Goal: Transaction & Acquisition: Register for event/course

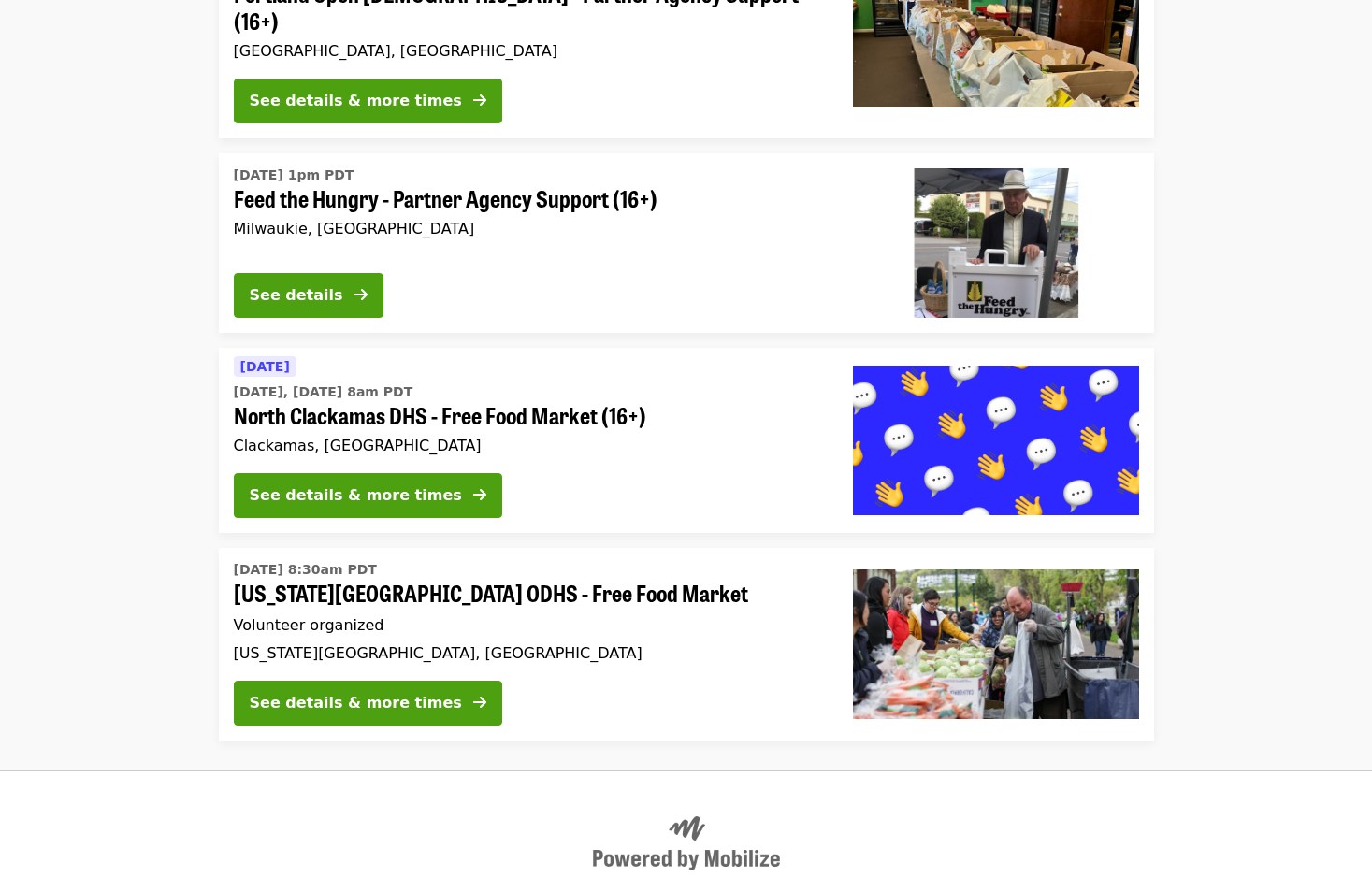
scroll to position [1409, 0]
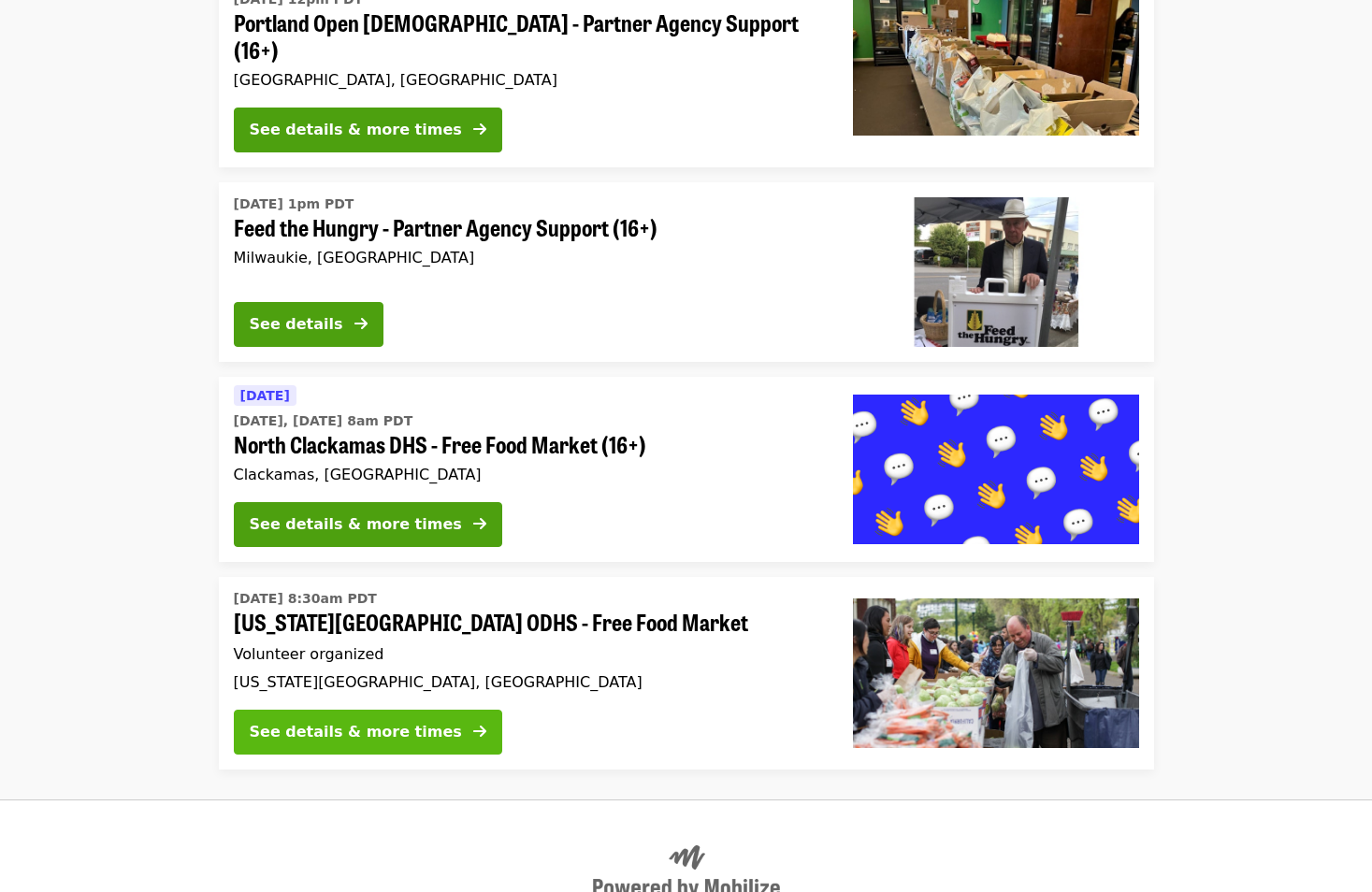
click at [303, 721] on div "See details & more times" at bounding box center [355, 732] width 212 height 22
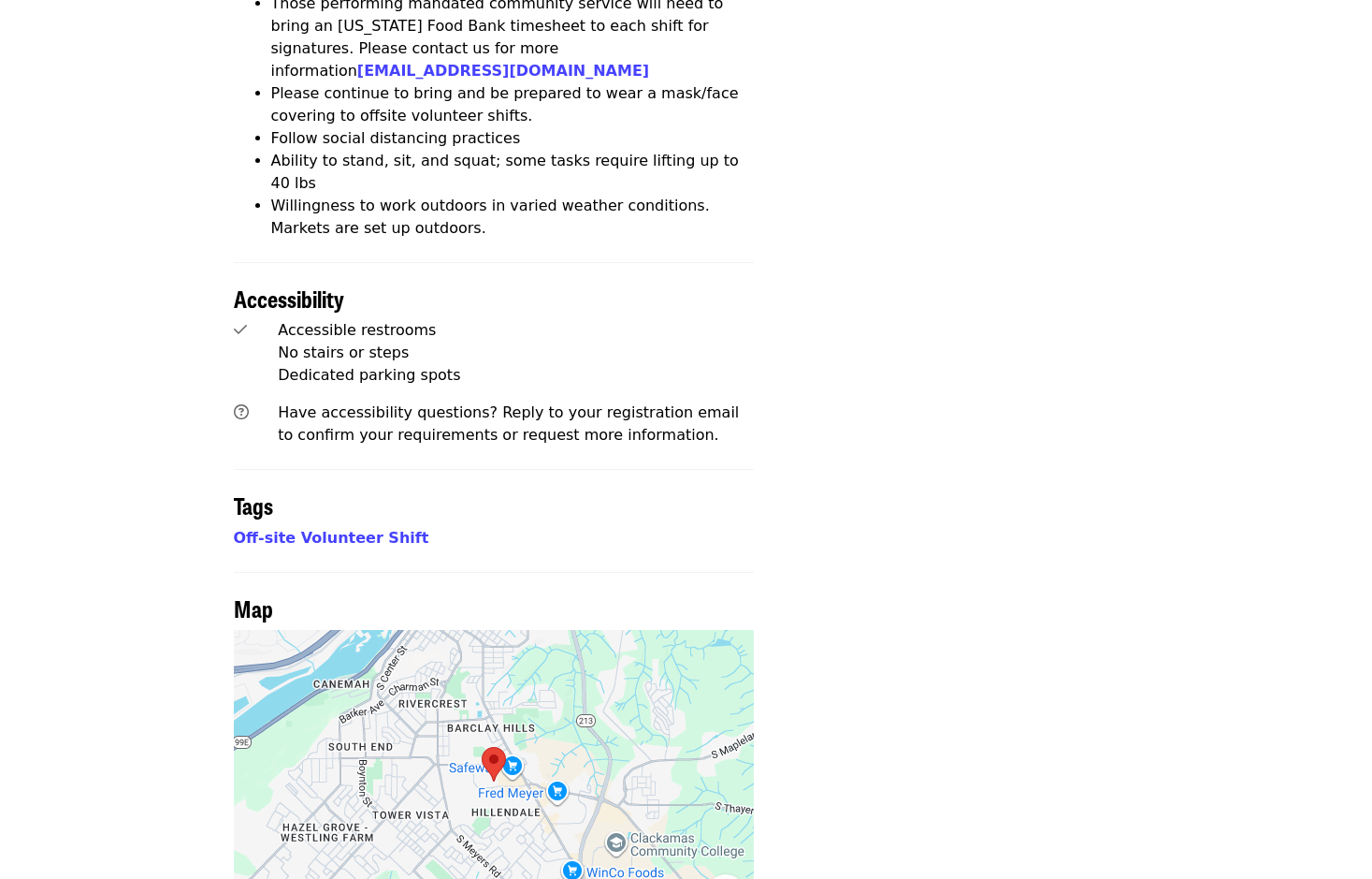
scroll to position [1404, 0]
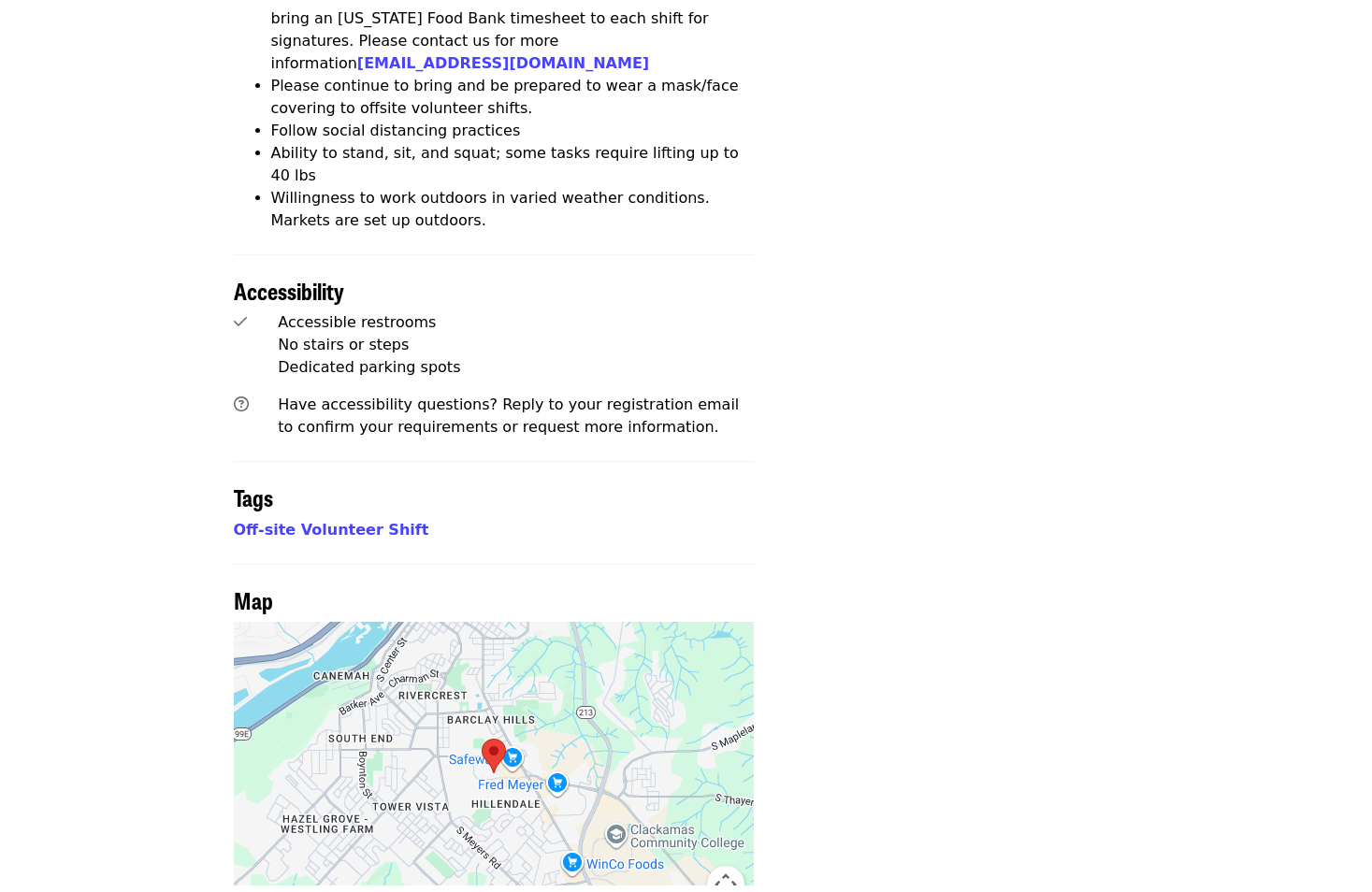
scroll to position [1409, 0]
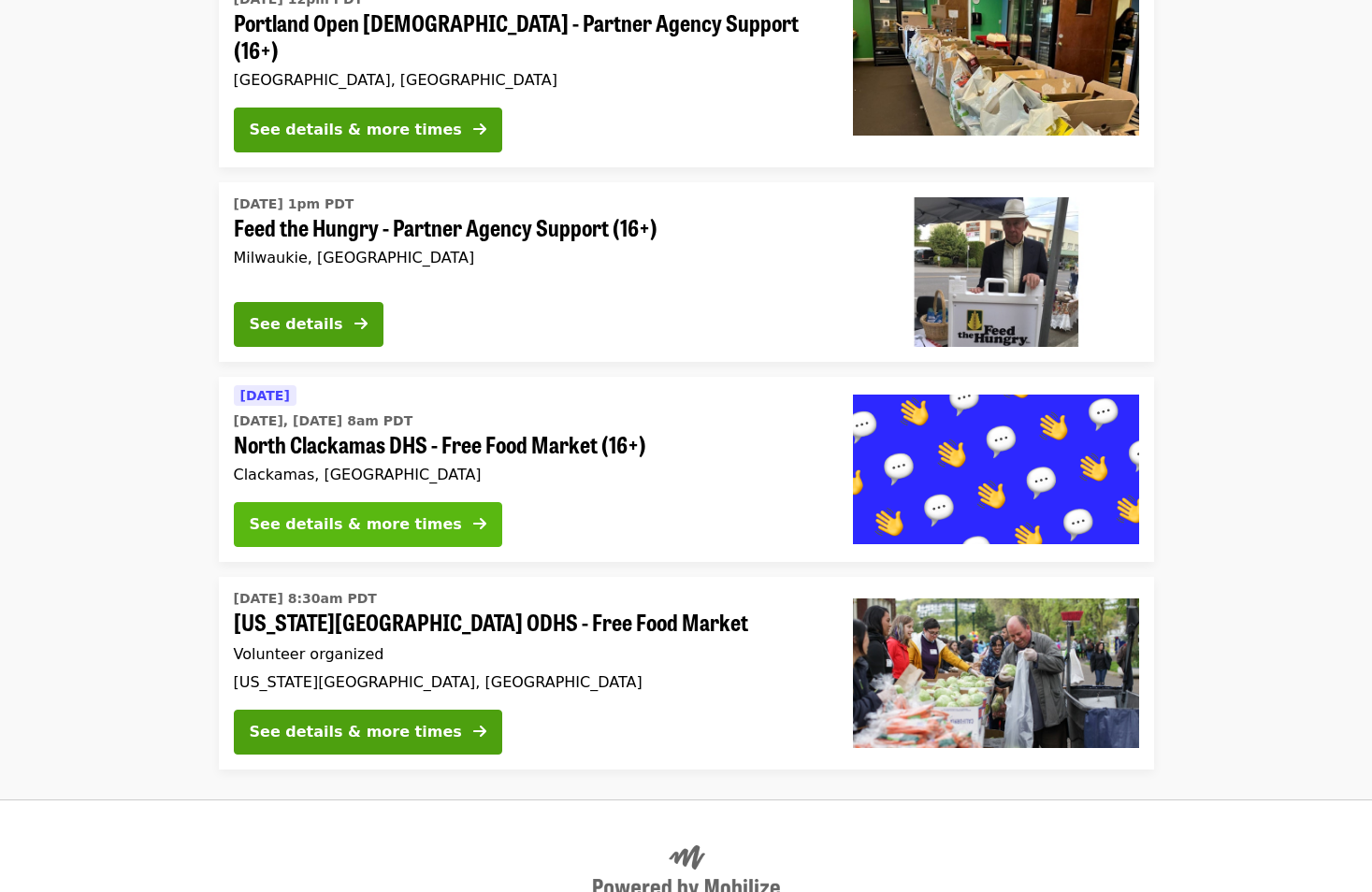
click at [383, 513] on div "See details & more times" at bounding box center [355, 524] width 212 height 22
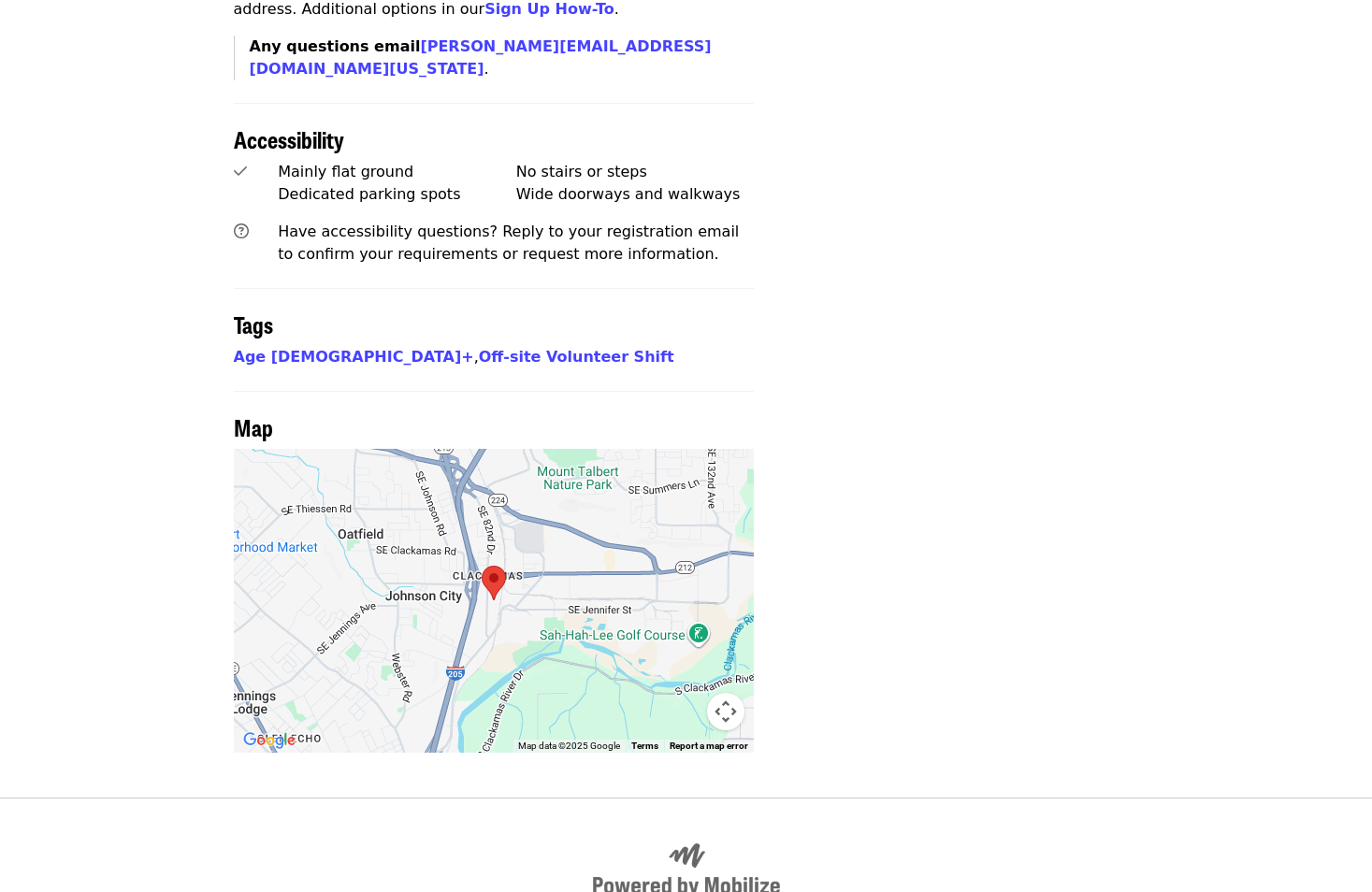
scroll to position [1403, 0]
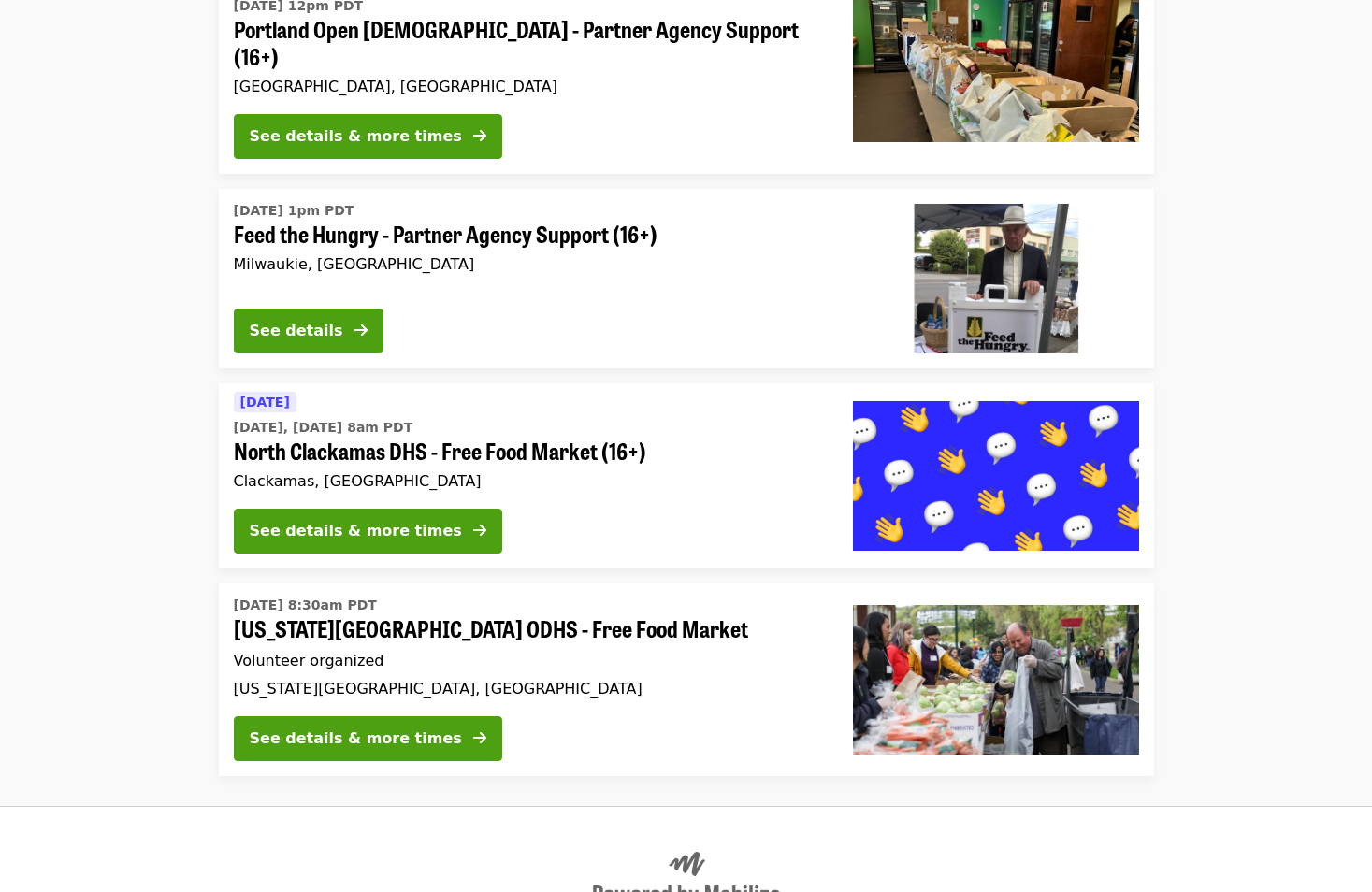
scroll to position [1409, 0]
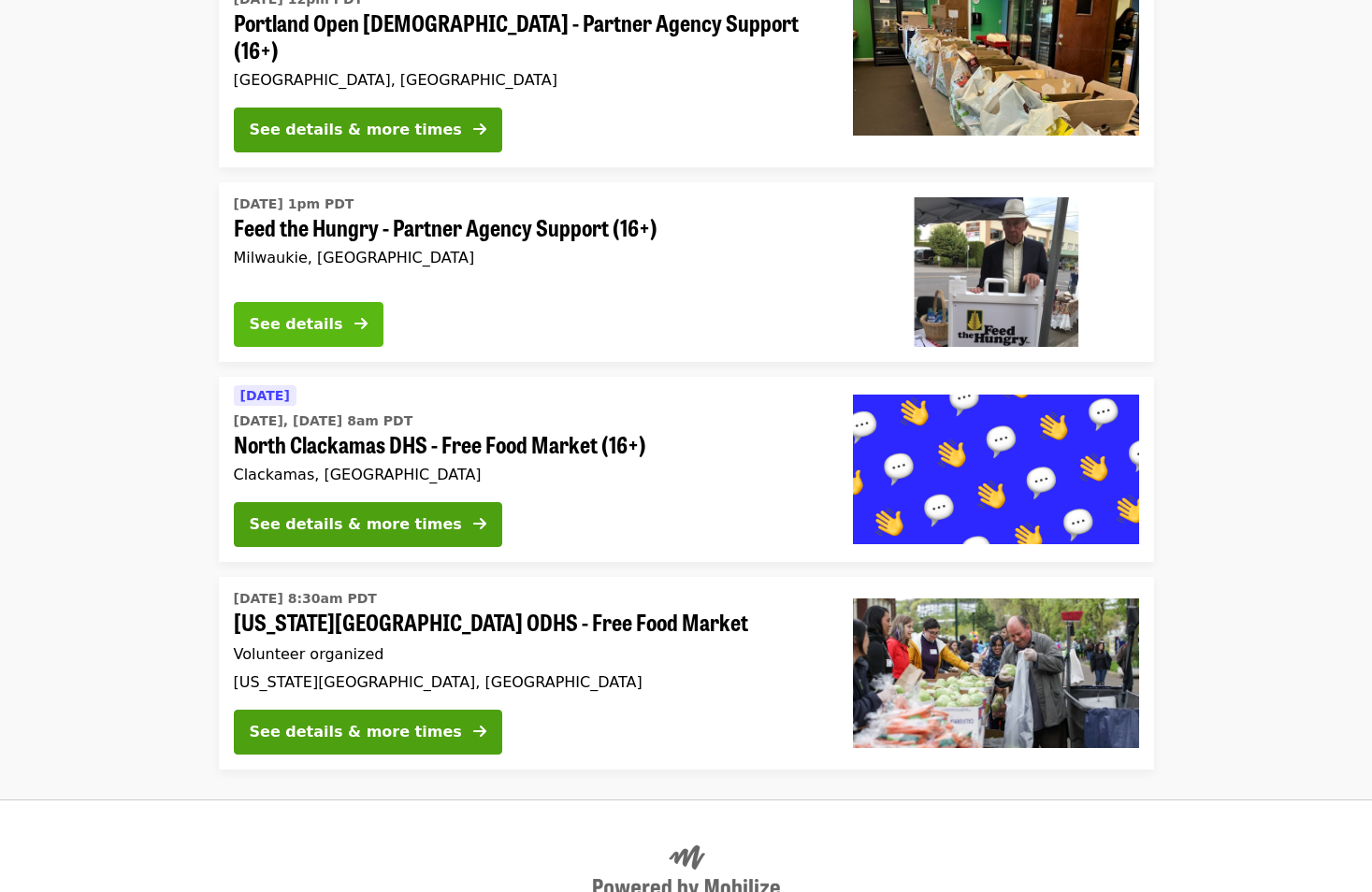
click at [276, 313] on div "See details" at bounding box center [297, 324] width 94 height 22
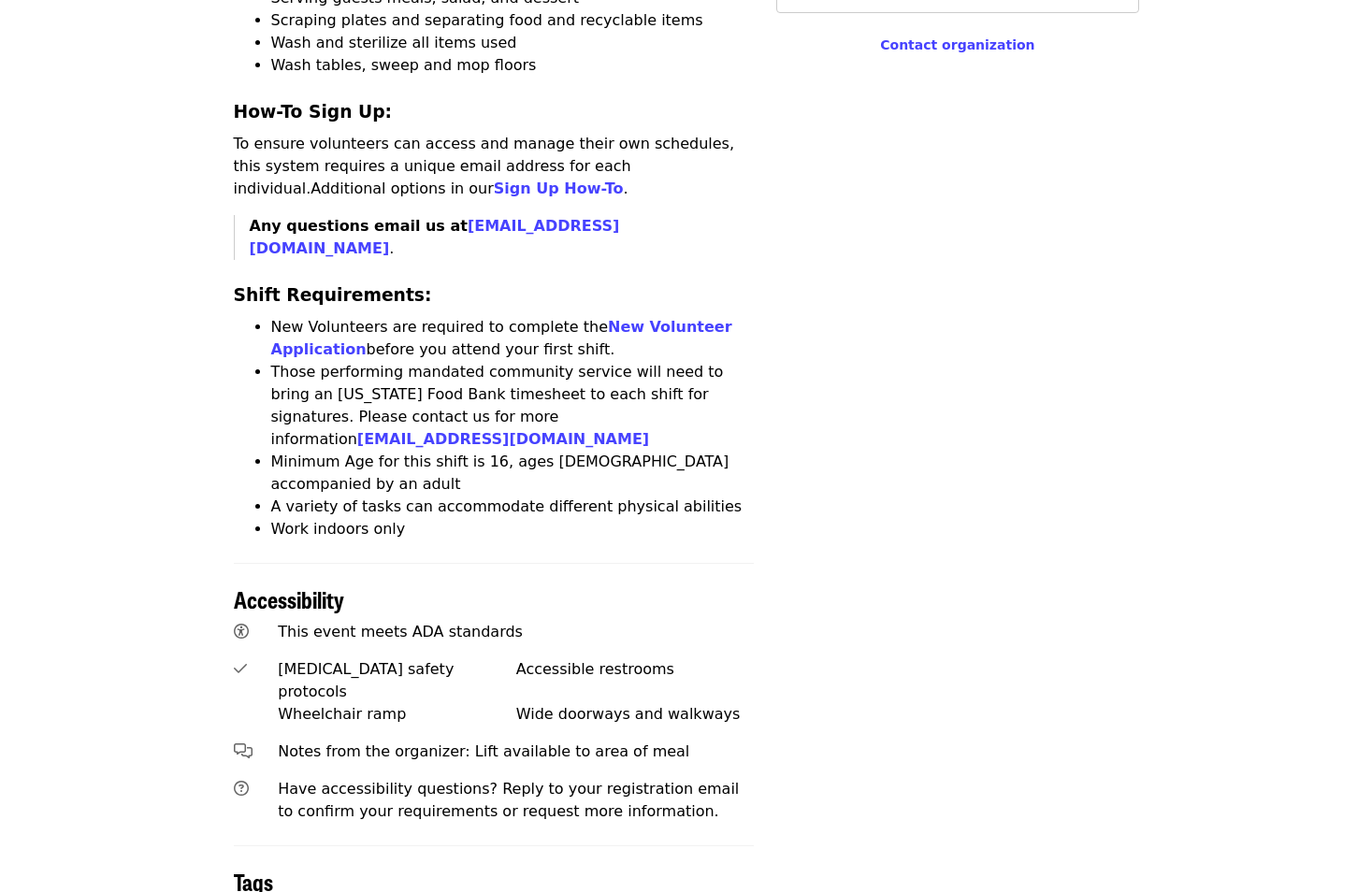
scroll to position [1029, 0]
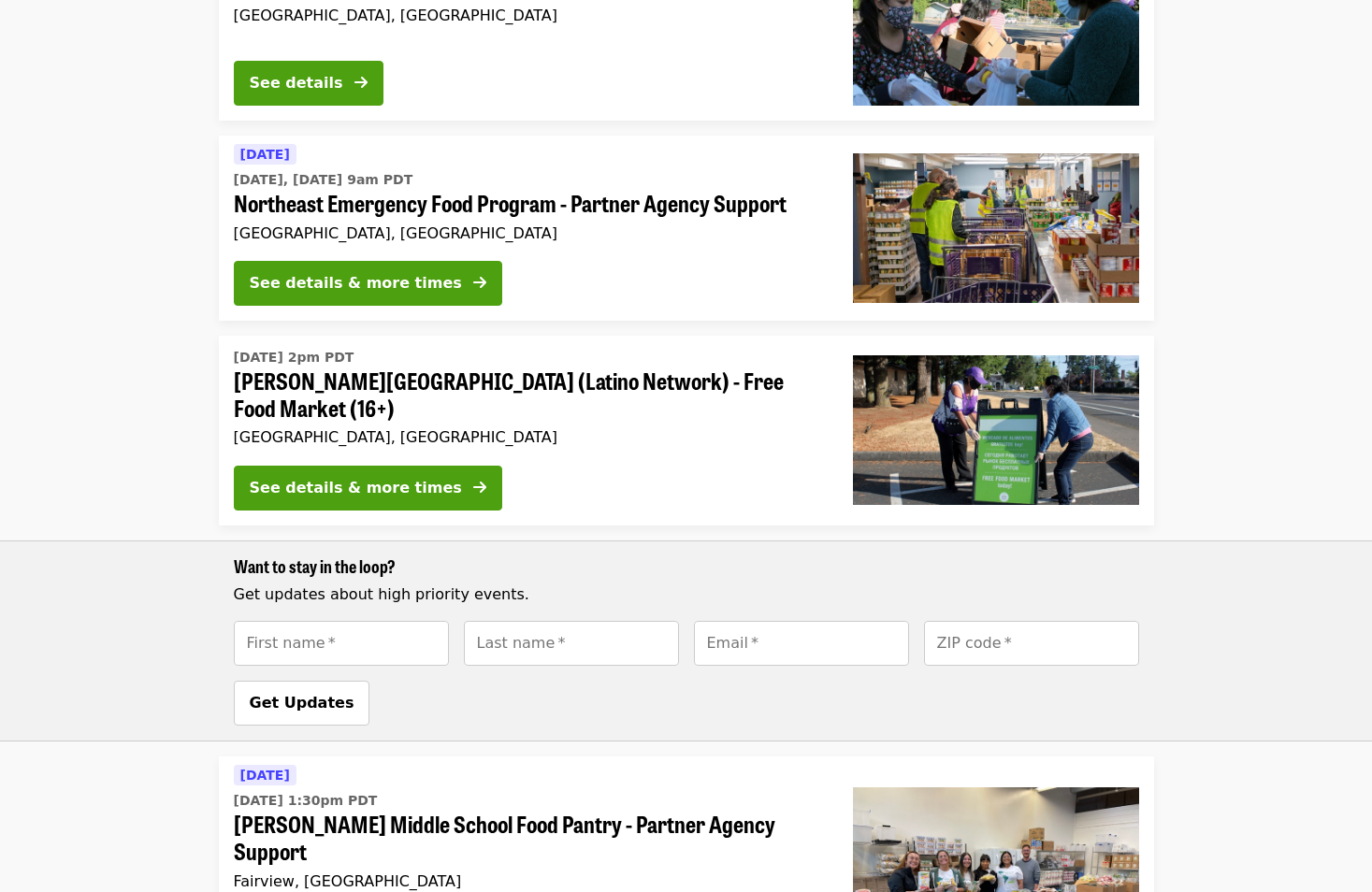
scroll to position [287, 0]
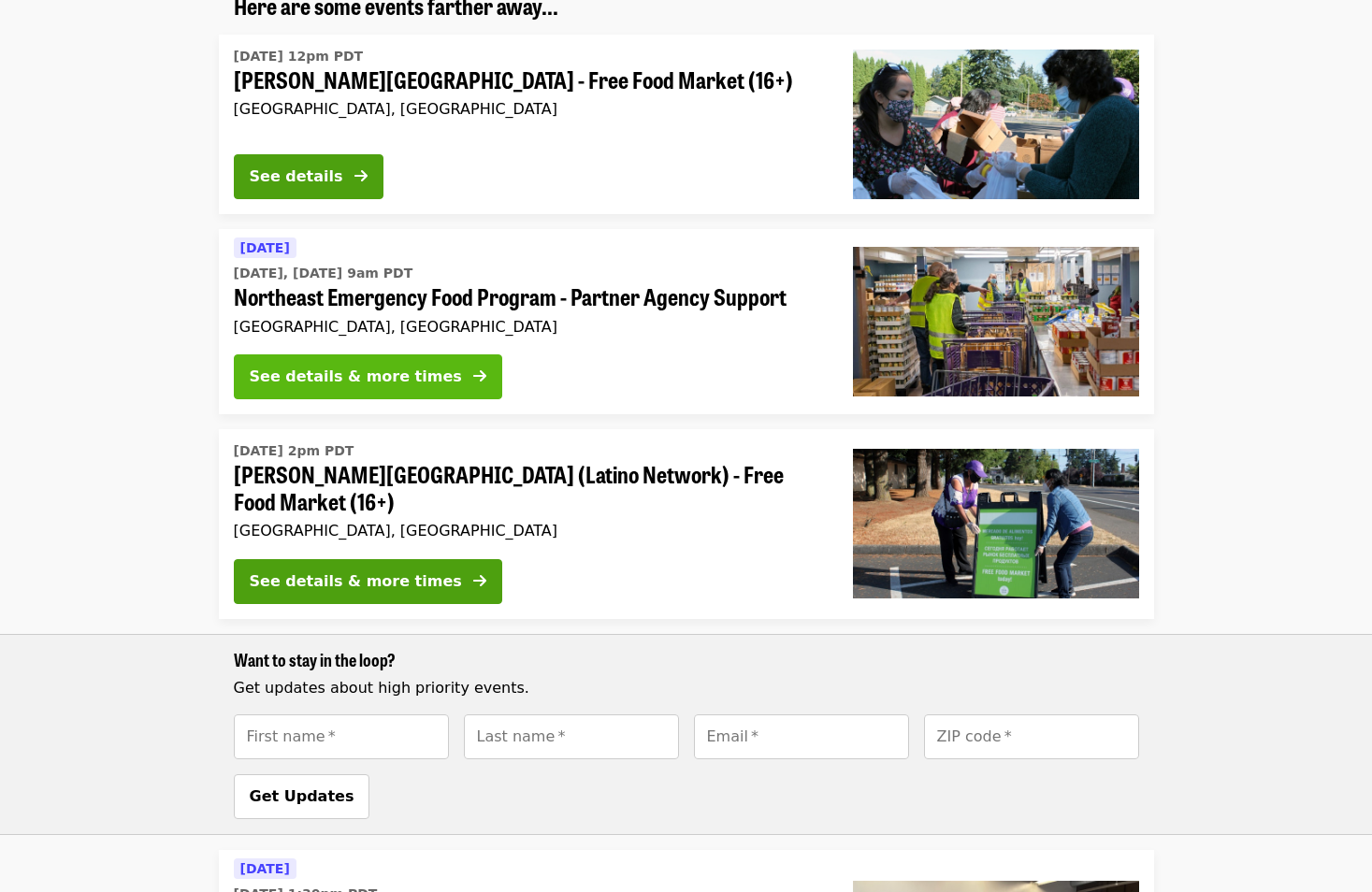
click at [375, 379] on div "See details & more times" at bounding box center [355, 377] width 212 height 22
